Goal: Information Seeking & Learning: Learn about a topic

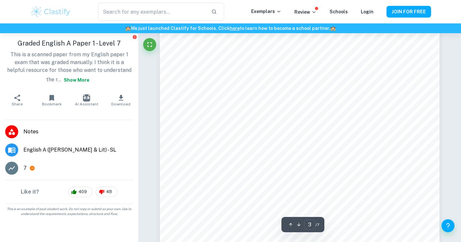
scroll to position [1051, 0]
type input "4"
